Goal: Information Seeking & Learning: Learn about a topic

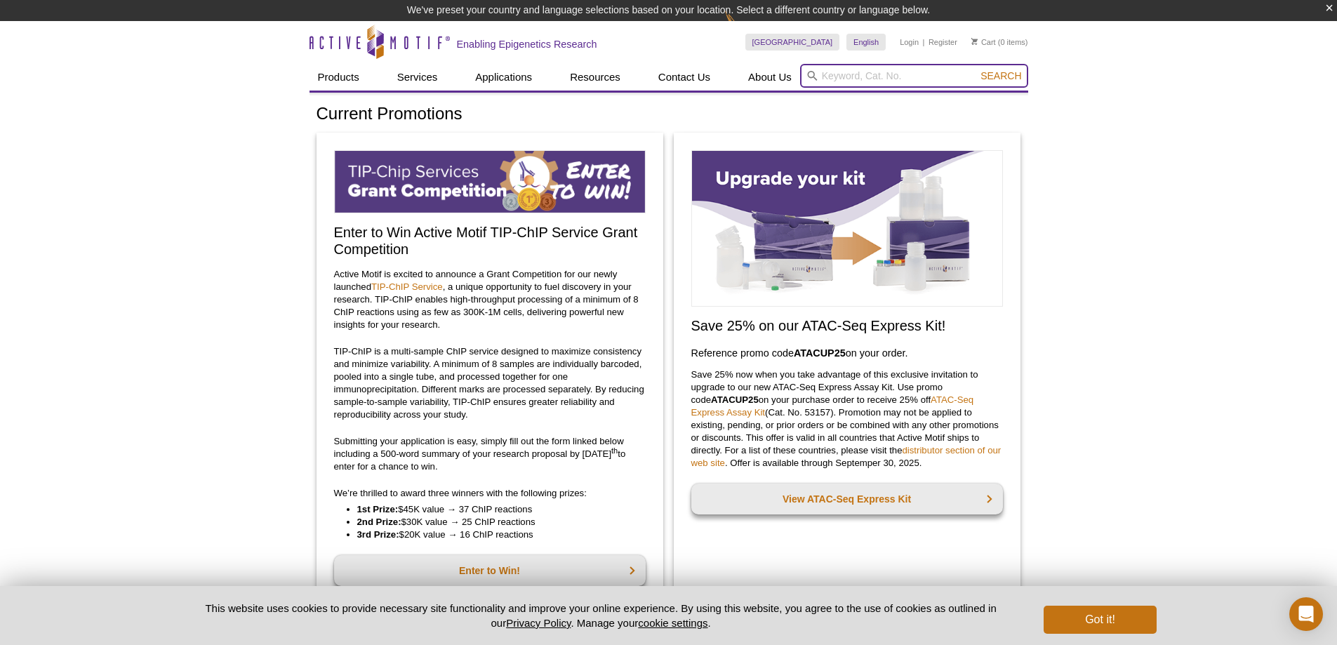
click at [840, 75] on input "search" at bounding box center [914, 76] width 228 height 24
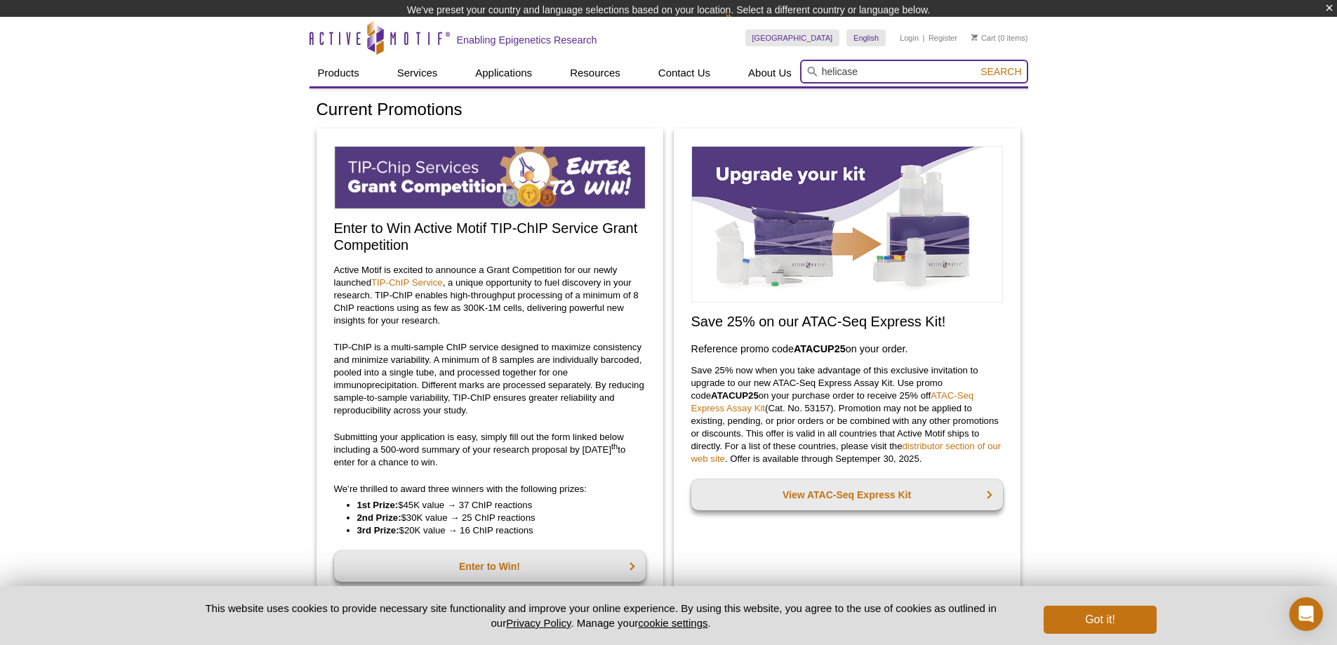
type input "helicase"
click at [977, 65] on button "Search" at bounding box center [1001, 71] width 49 height 13
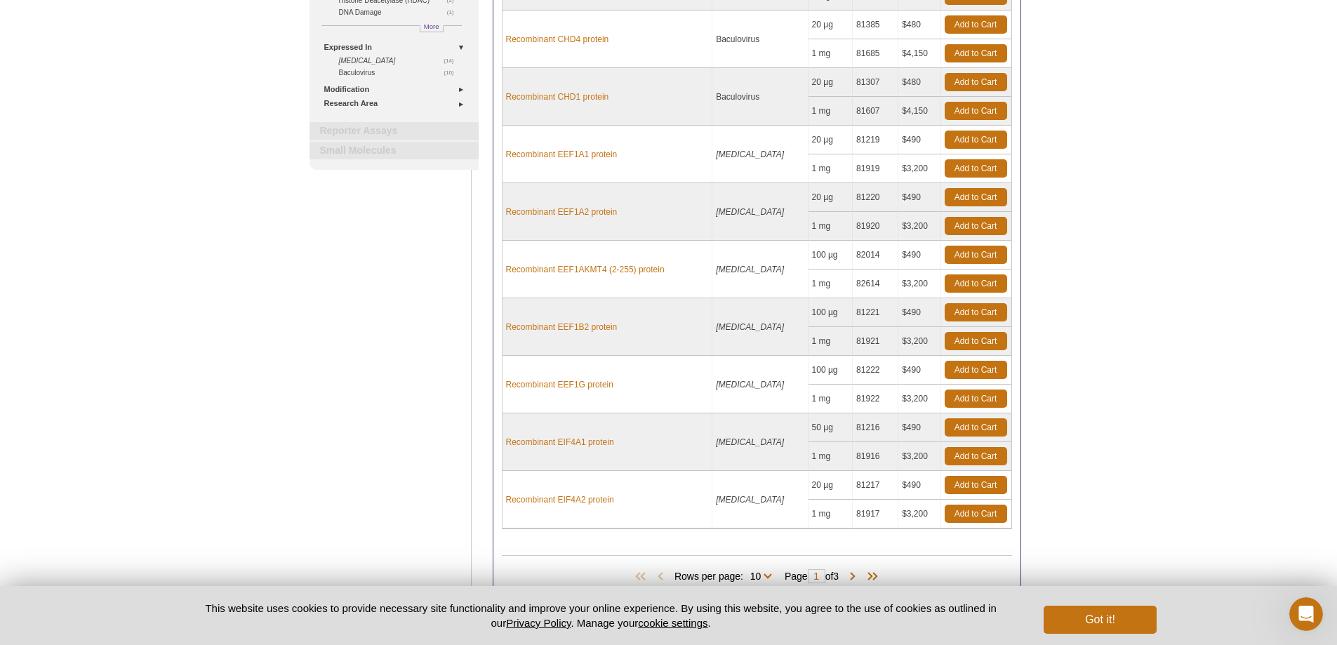
scroll to position [396, 0]
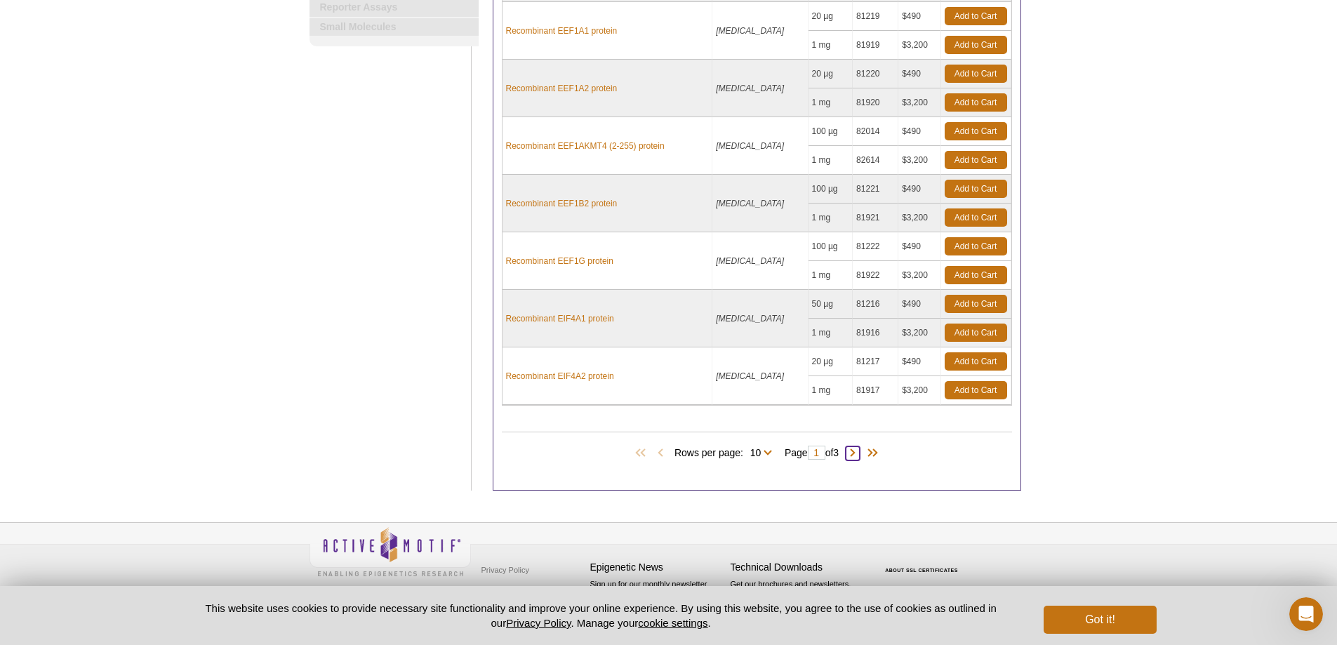
click at [860, 451] on span at bounding box center [853, 454] width 14 height 14
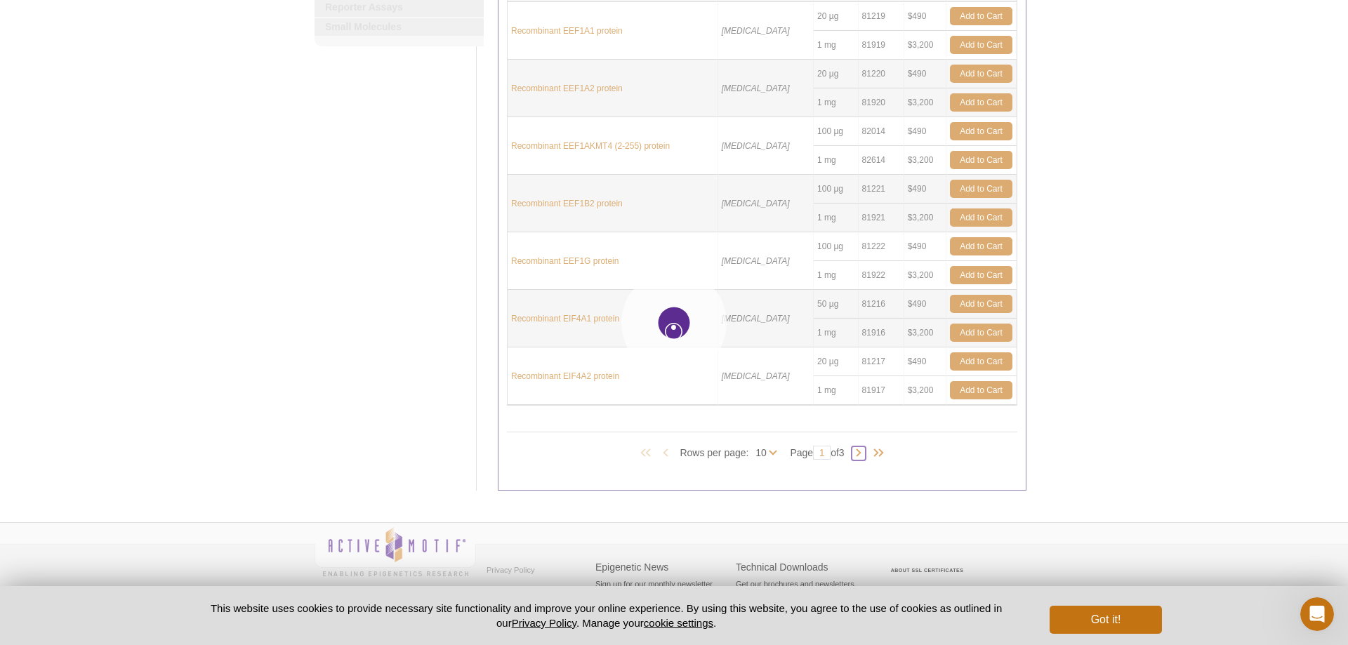
type input "2"
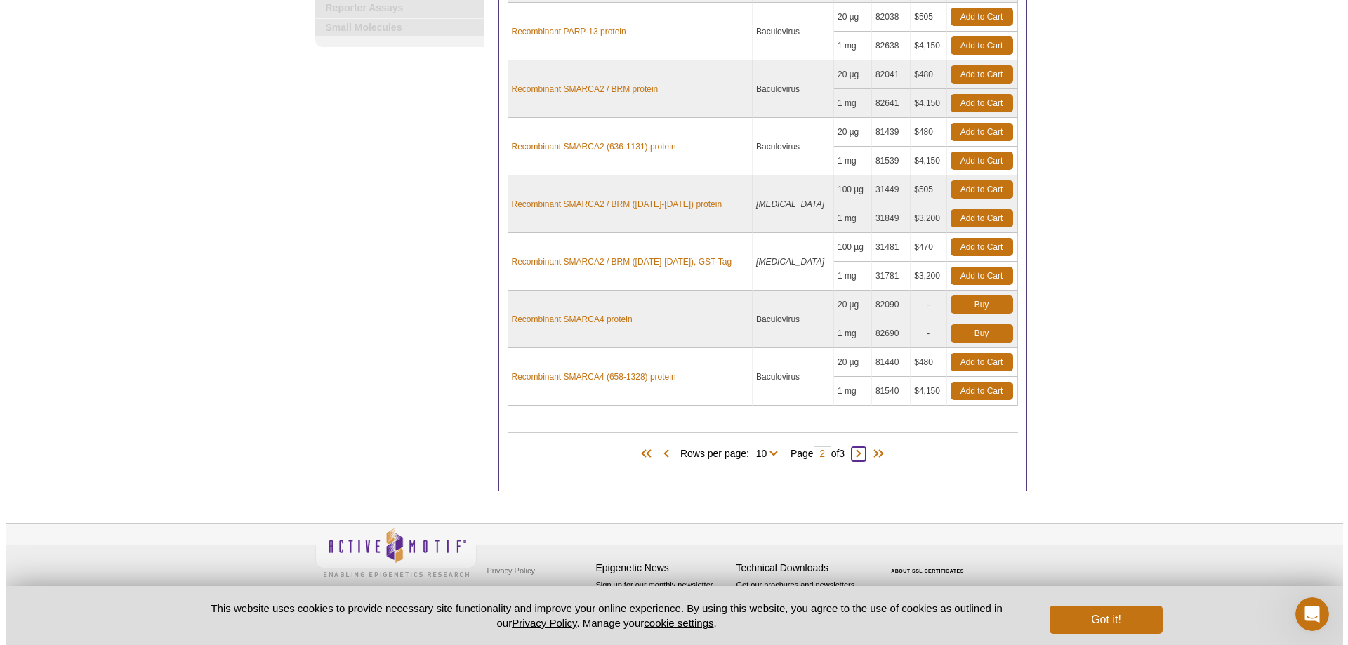
scroll to position [396, 0]
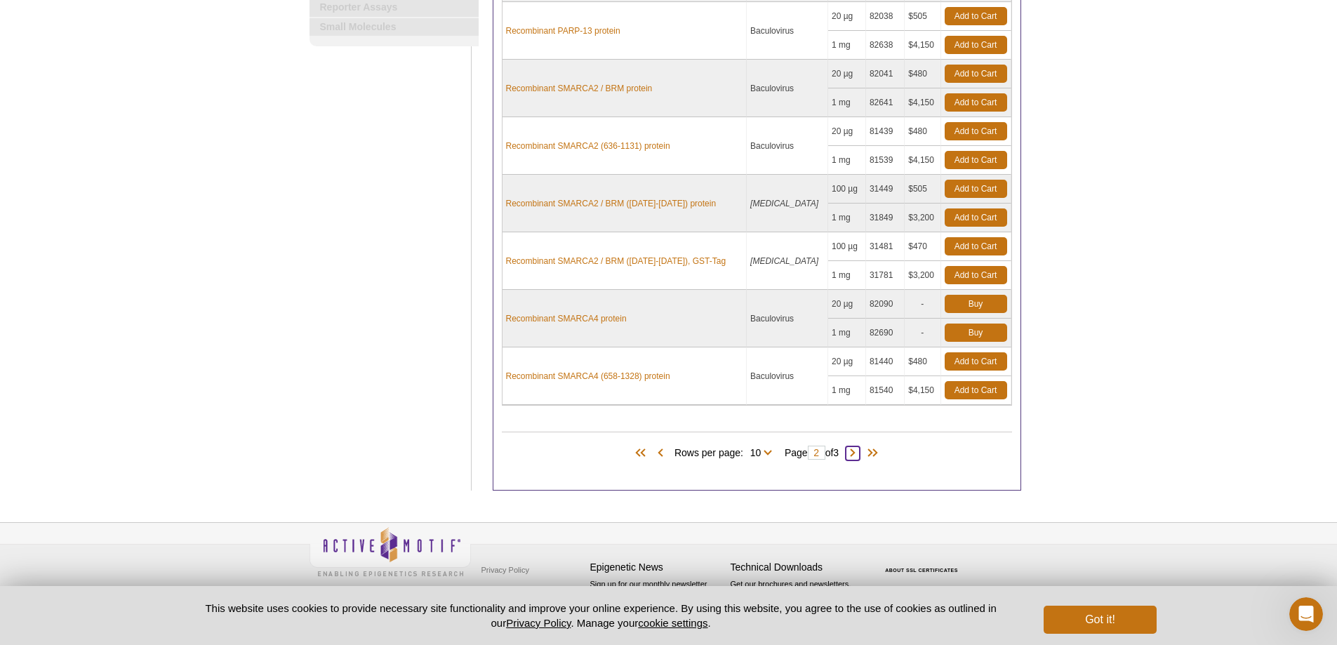
click at [857, 454] on span at bounding box center [853, 454] width 14 height 14
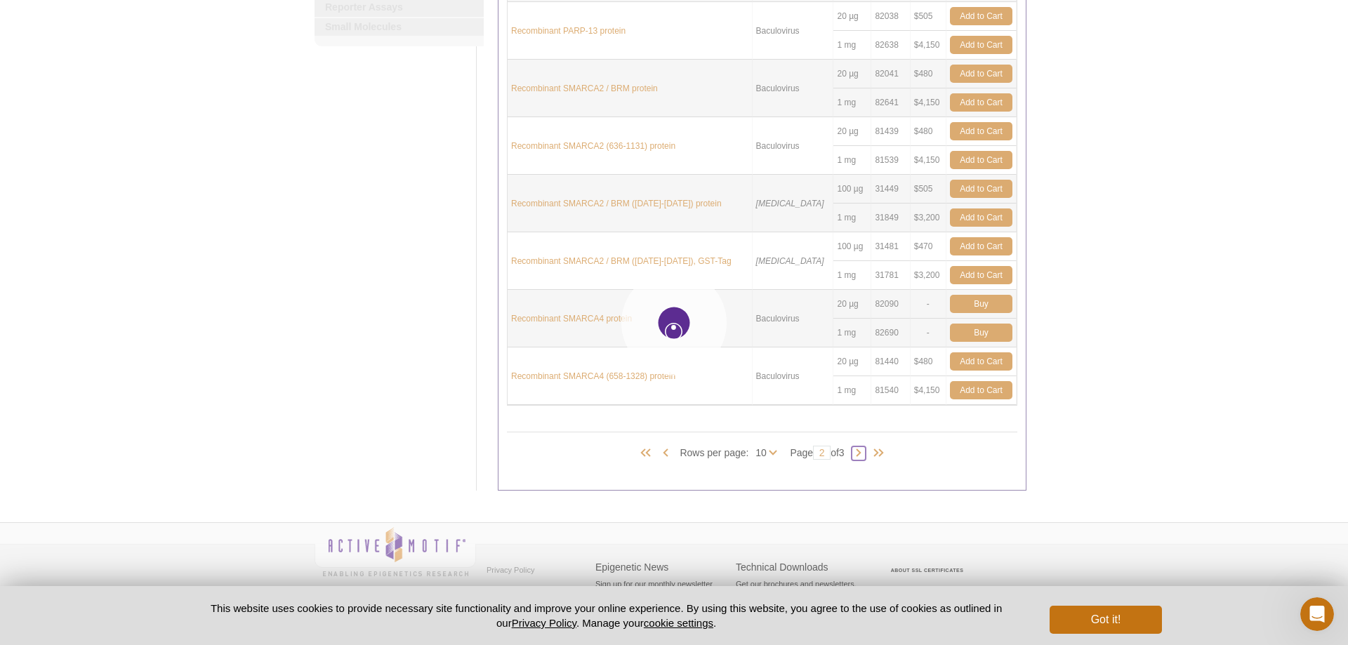
type input "3"
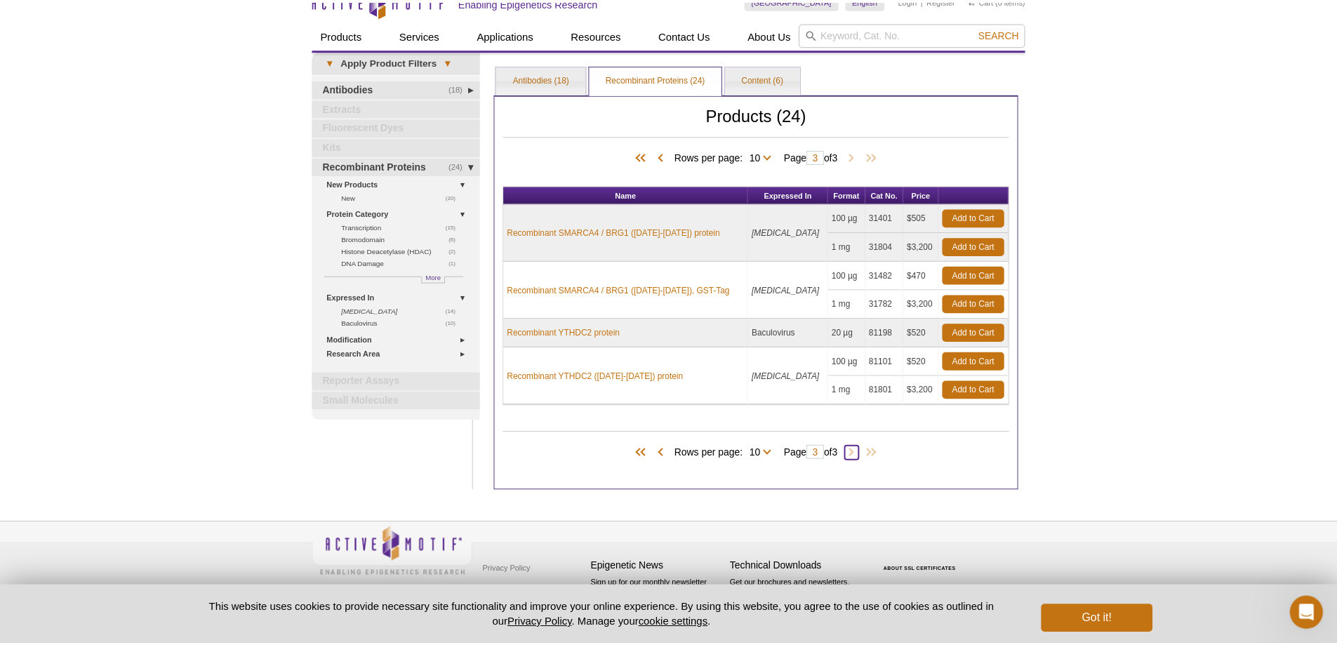
scroll to position [22, 0]
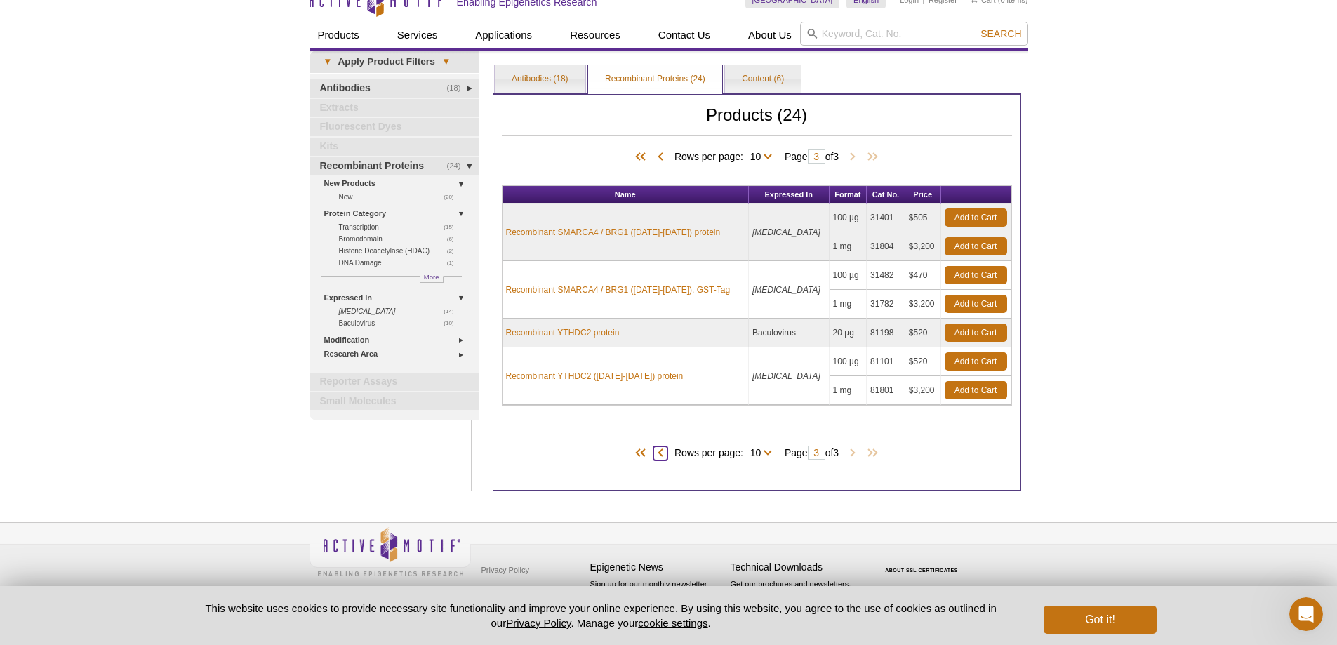
click at [656, 450] on span at bounding box center [661, 454] width 14 height 14
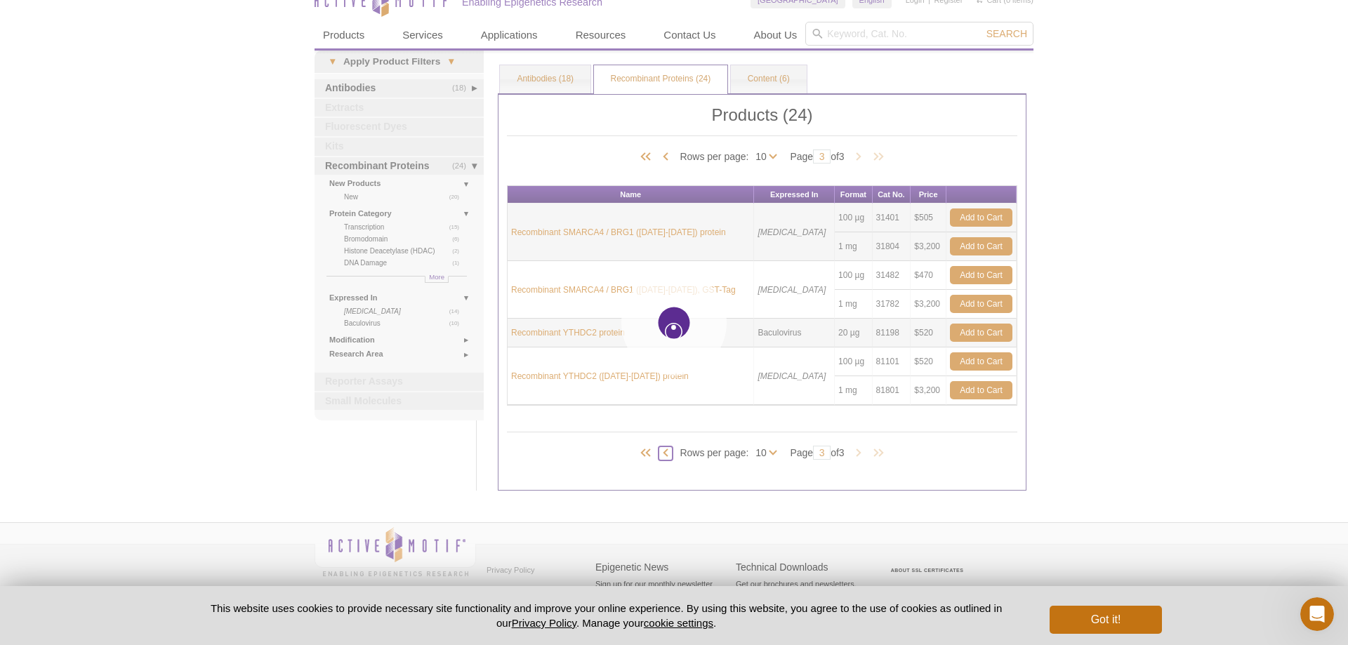
type input "2"
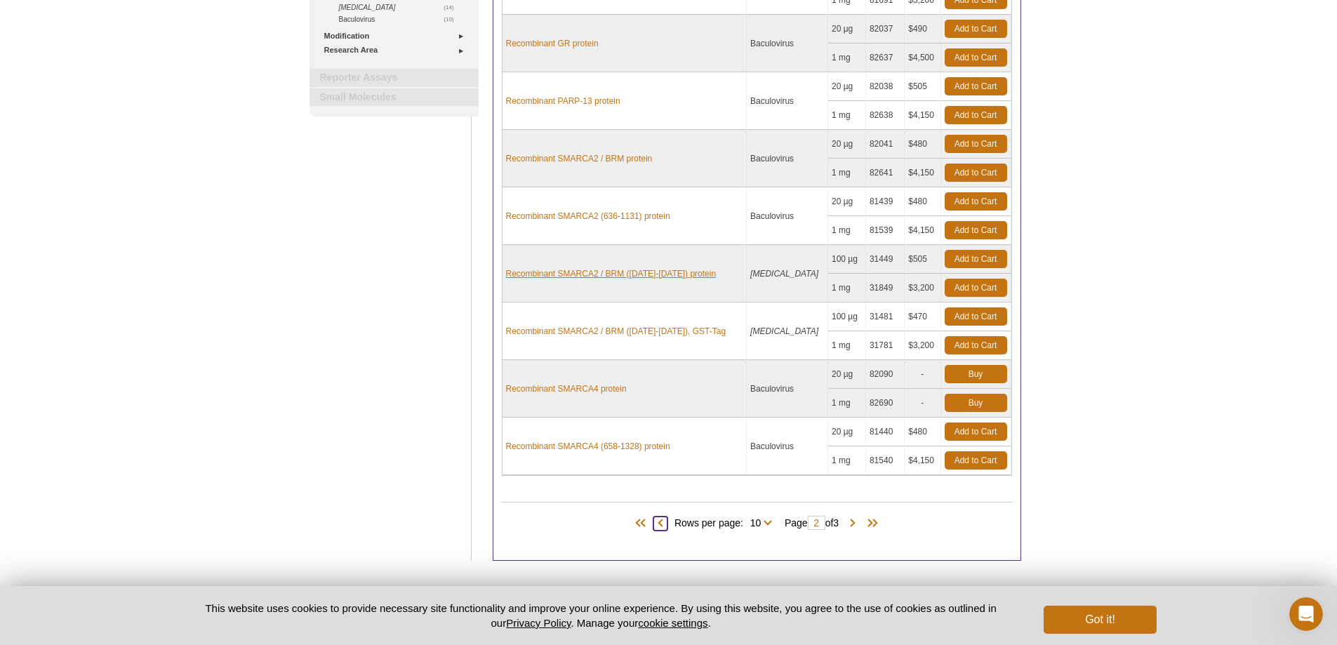
scroll to position [396, 0]
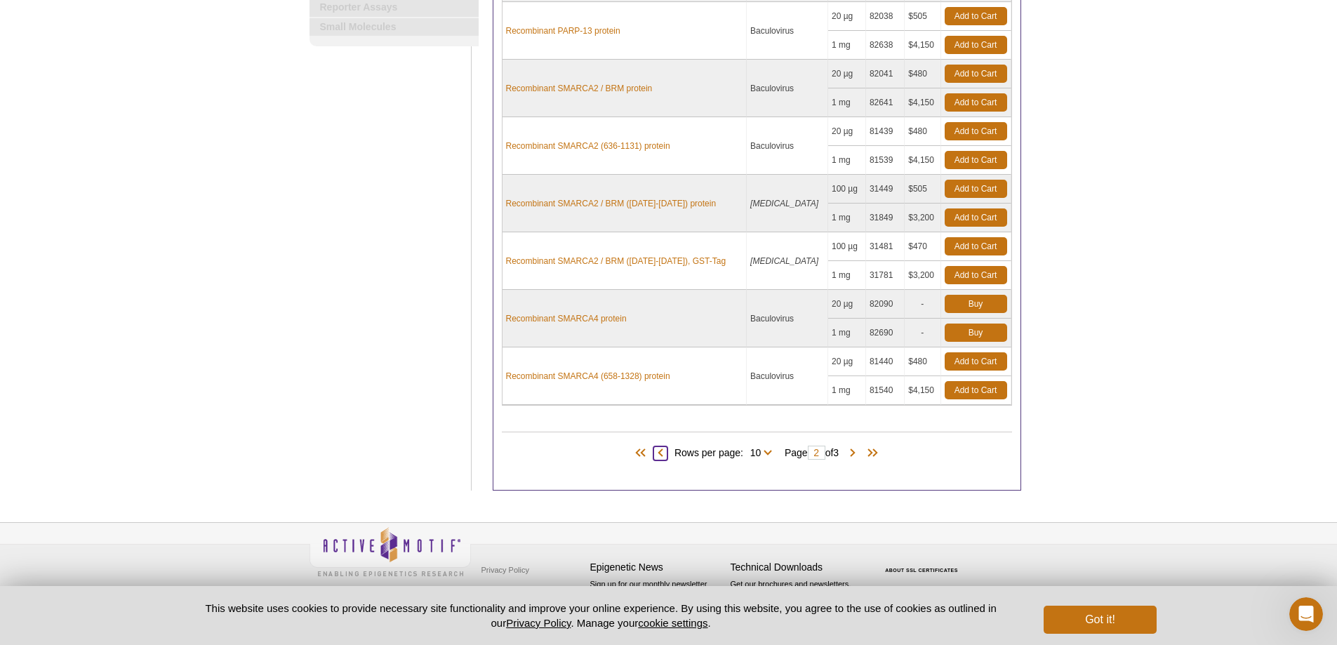
click at [658, 451] on span at bounding box center [661, 454] width 14 height 14
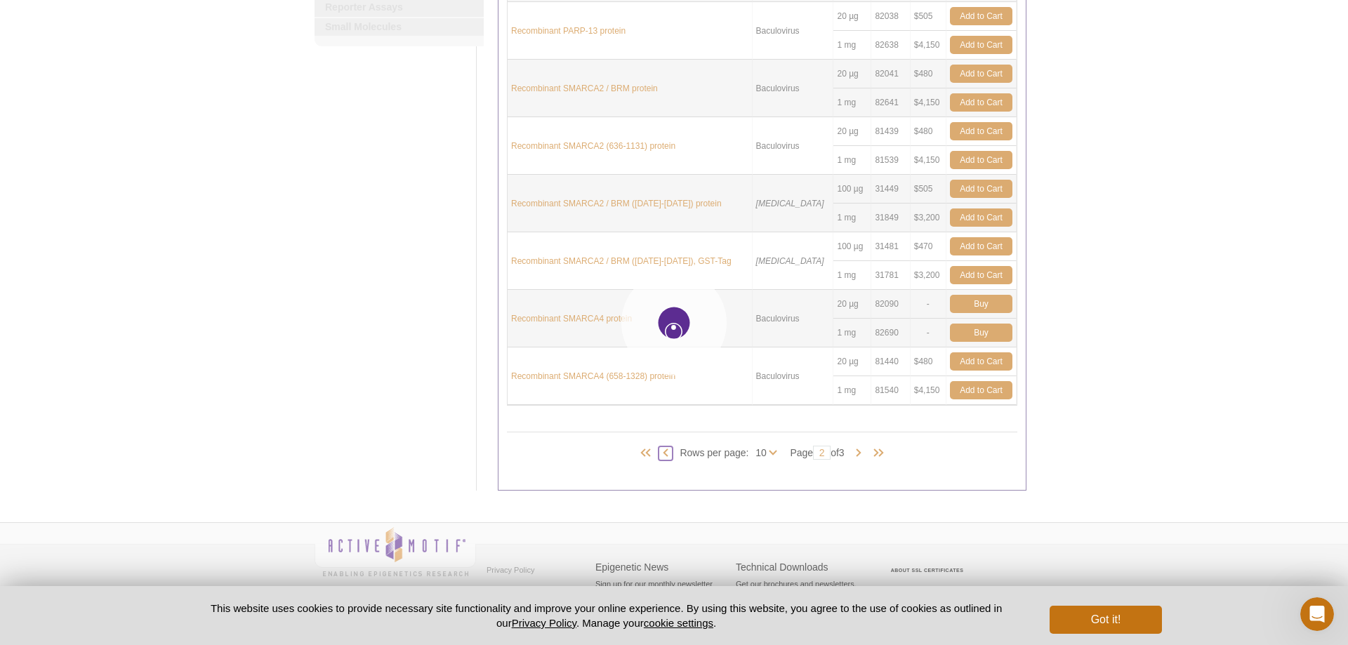
type input "1"
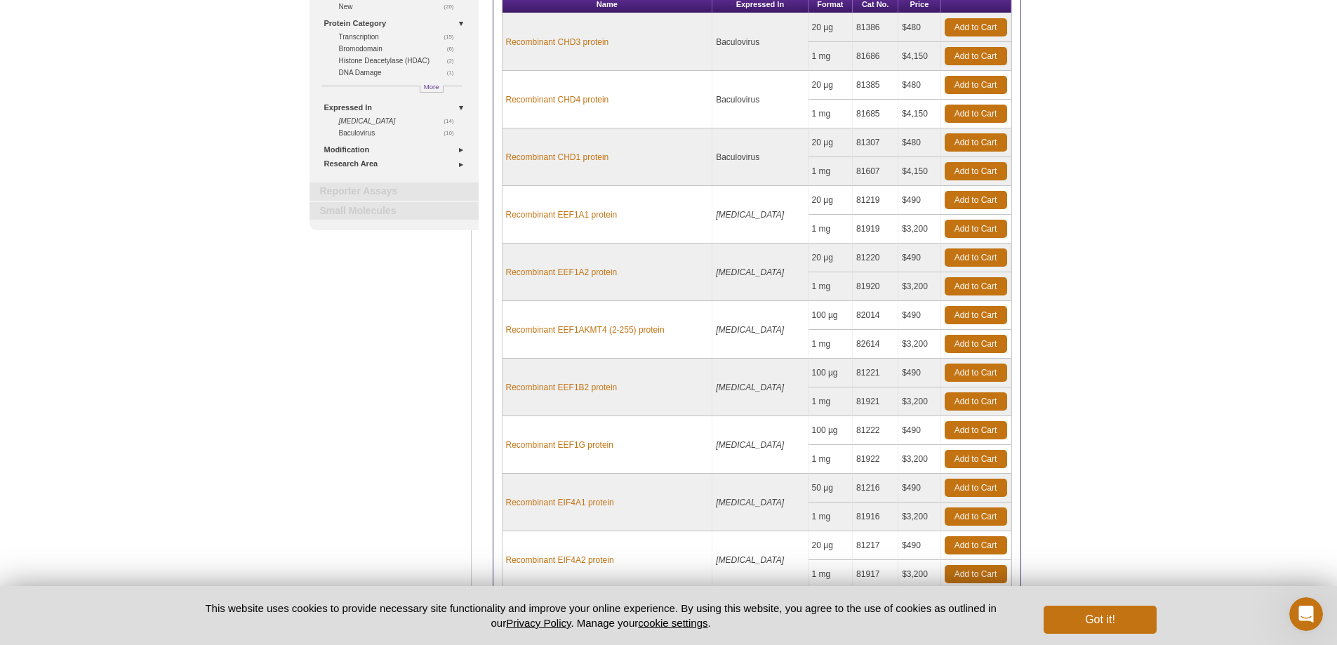
scroll to position [45, 0]
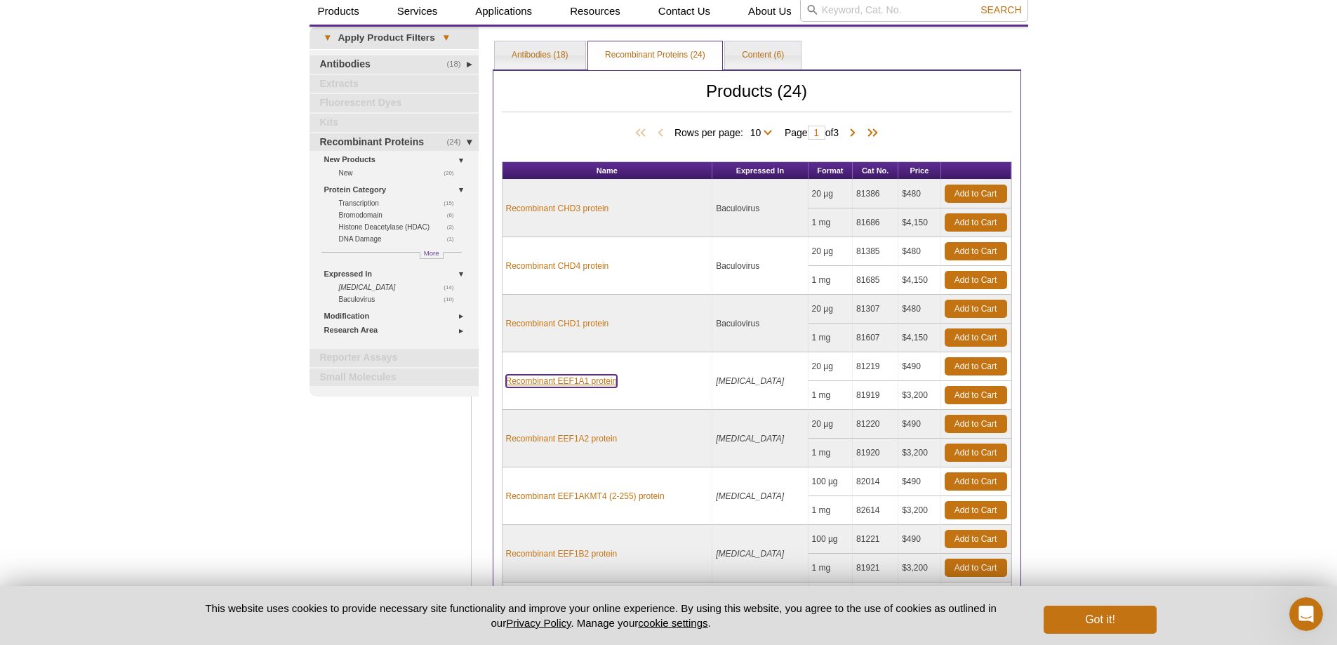
click at [590, 381] on link "Recombinant EEF1A1 protein" at bounding box center [562, 381] width 112 height 13
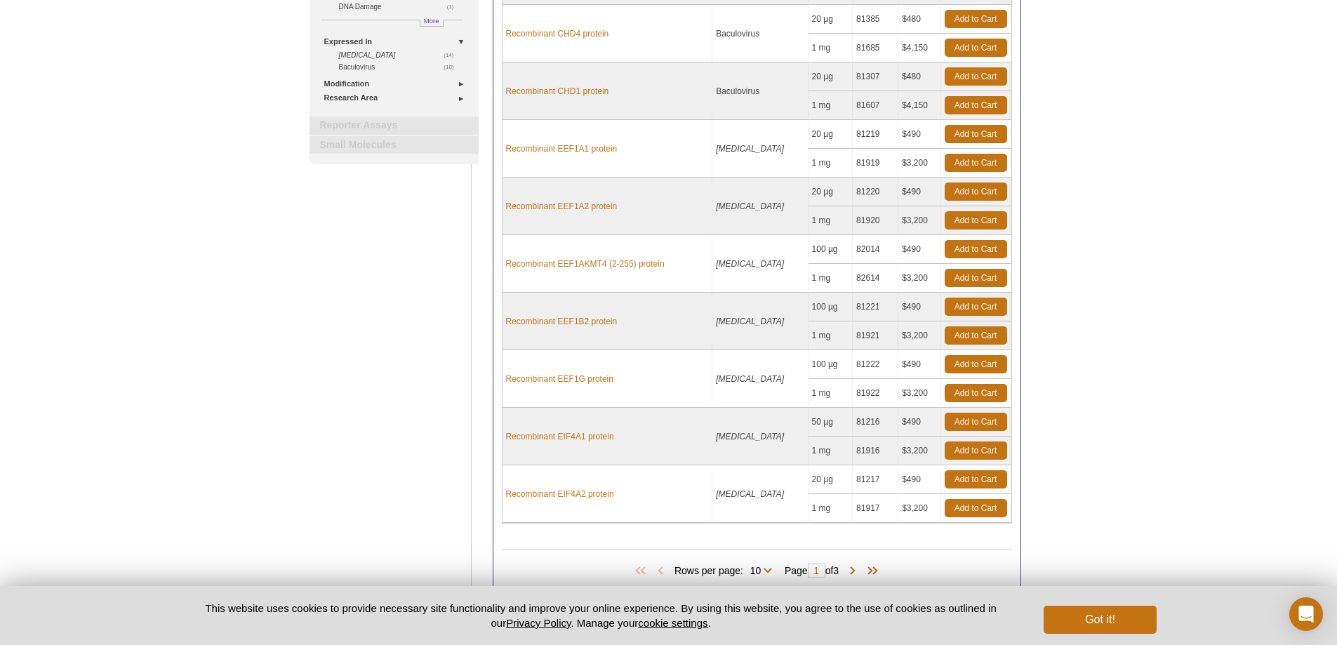
scroll to position [396, 0]
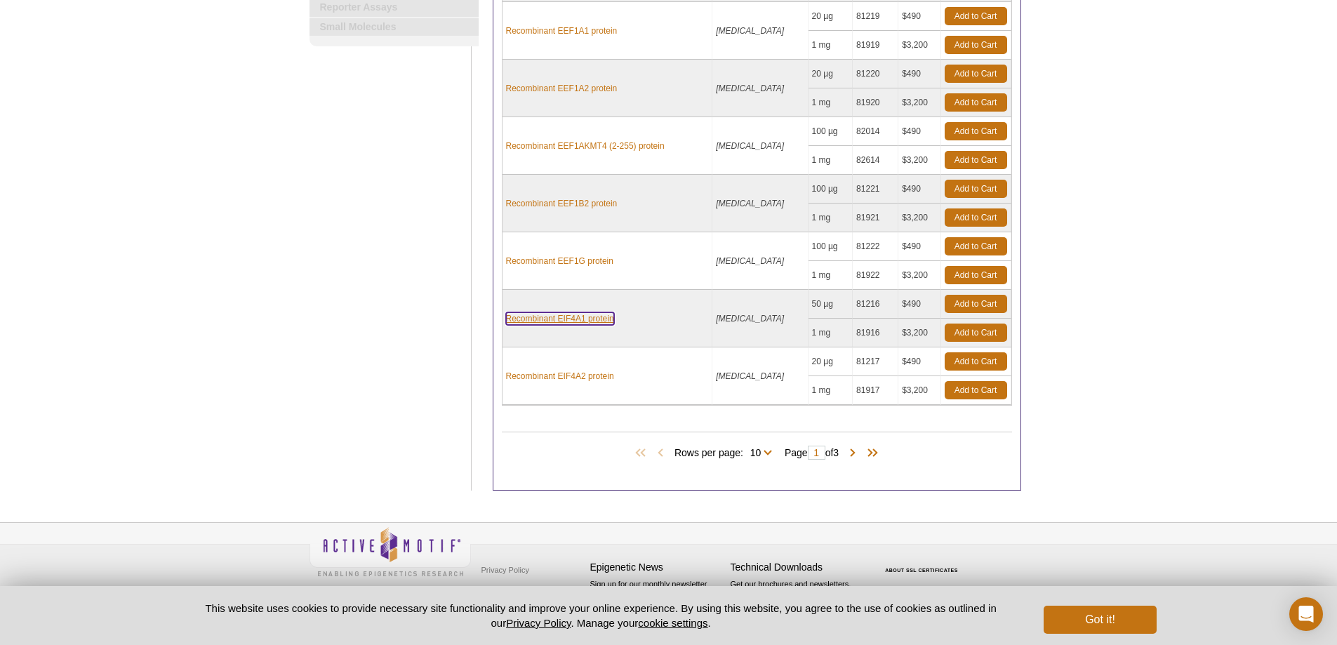
click at [565, 315] on link "Recombinant EIF4A1 protein" at bounding box center [560, 318] width 108 height 13
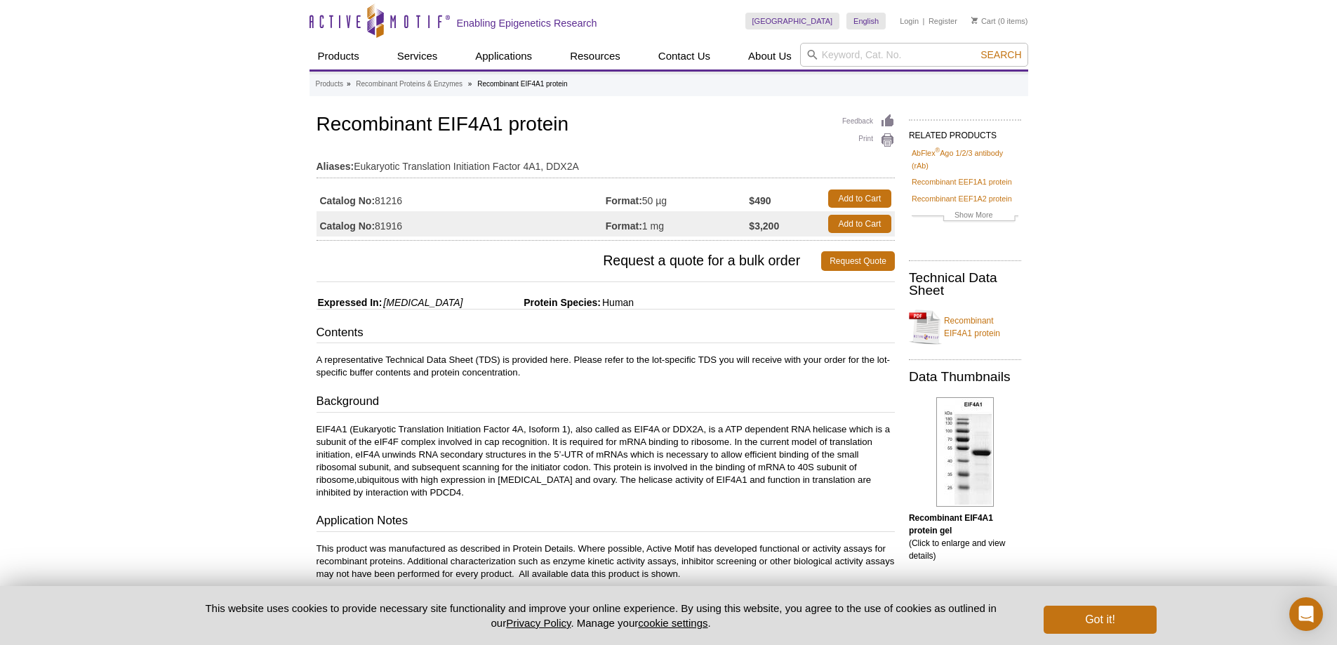
drag, startPoint x: 528, startPoint y: 436, endPoint x: 607, endPoint y: 494, distance: 98.4
click at [607, 494] on p "EIF4A1 (Eukaryotic Translation Initiation Factor 4A, Isoform 1), also called as…" at bounding box center [606, 461] width 578 height 76
